Goal: Task Accomplishment & Management: Complete application form

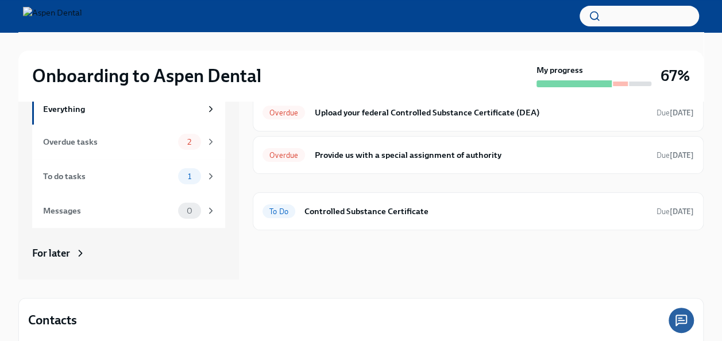
scroll to position [51, 0]
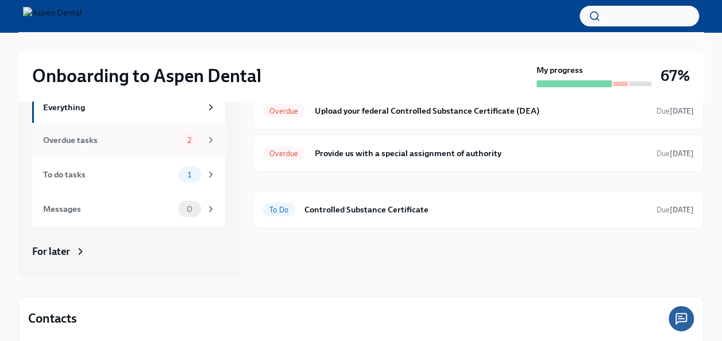
click at [178, 145] on div "2" at bounding box center [189, 140] width 23 height 16
click at [167, 178] on div "To do tasks 1" at bounding box center [129, 175] width 173 height 16
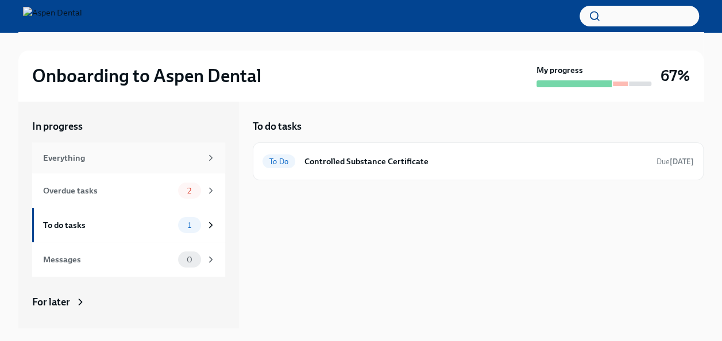
click at [115, 150] on div "Everything" at bounding box center [128, 158] width 193 height 31
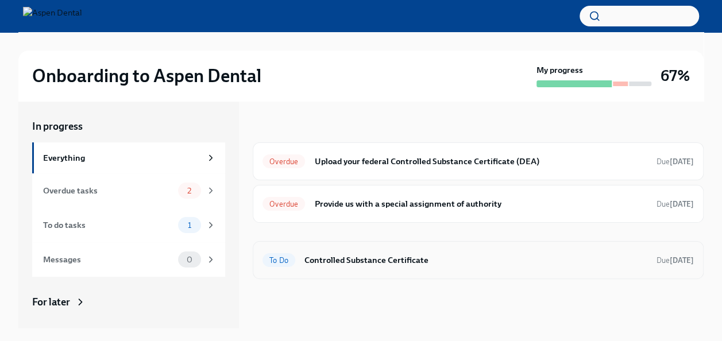
click at [422, 262] on h6 "Controlled Substance Certificate" at bounding box center [476, 260] width 343 height 13
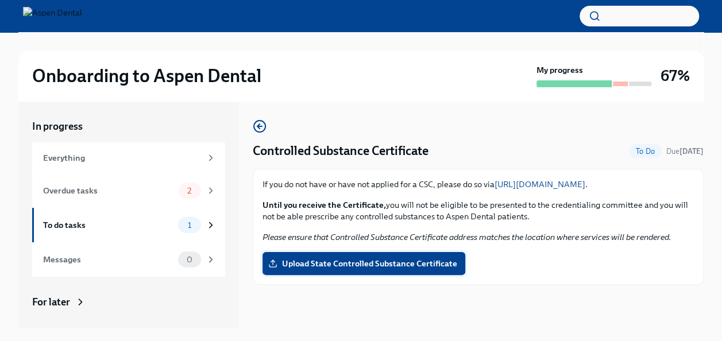
click at [348, 272] on label "Upload State Controlled Substance Certificate" at bounding box center [364, 263] width 203 height 23
click at [0, 0] on input "Upload State Controlled Substance Certificate" at bounding box center [0, 0] width 0 height 0
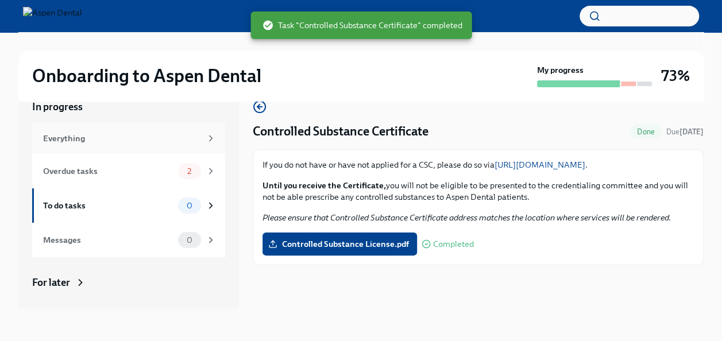
click at [188, 135] on div "Everything" at bounding box center [122, 138] width 158 height 13
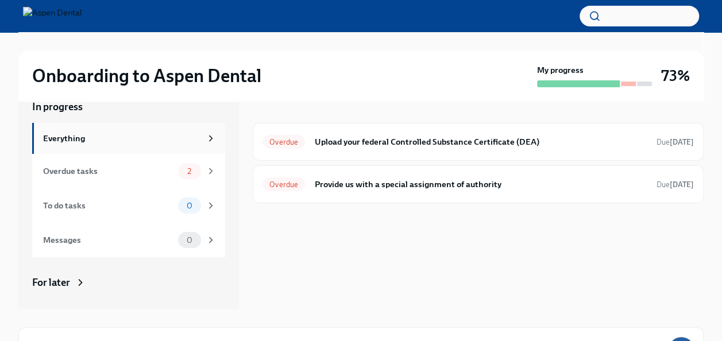
click at [187, 140] on div "Everything" at bounding box center [122, 138] width 158 height 13
